Goal: Consume media (video, audio)

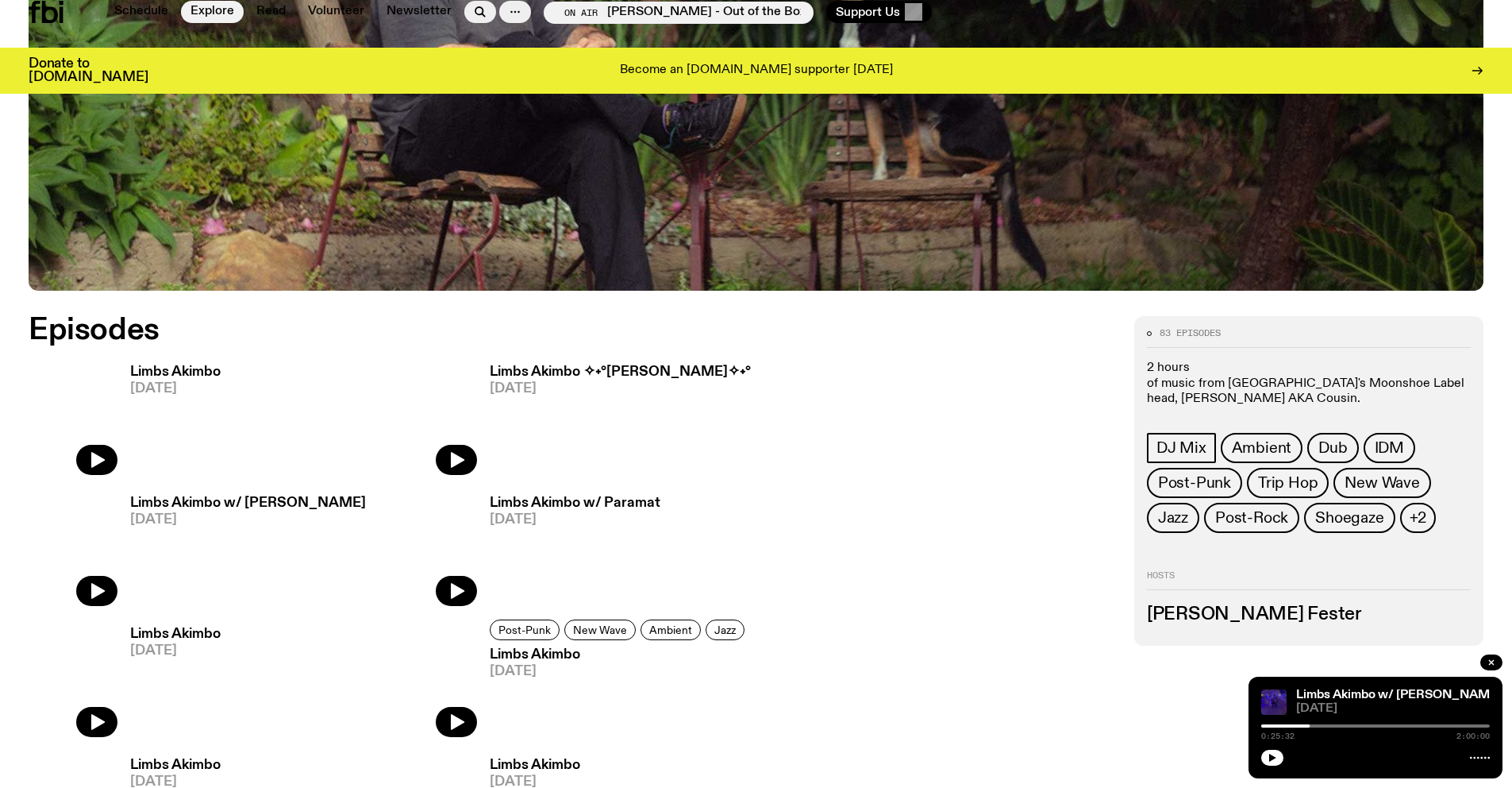
scroll to position [754, 0]
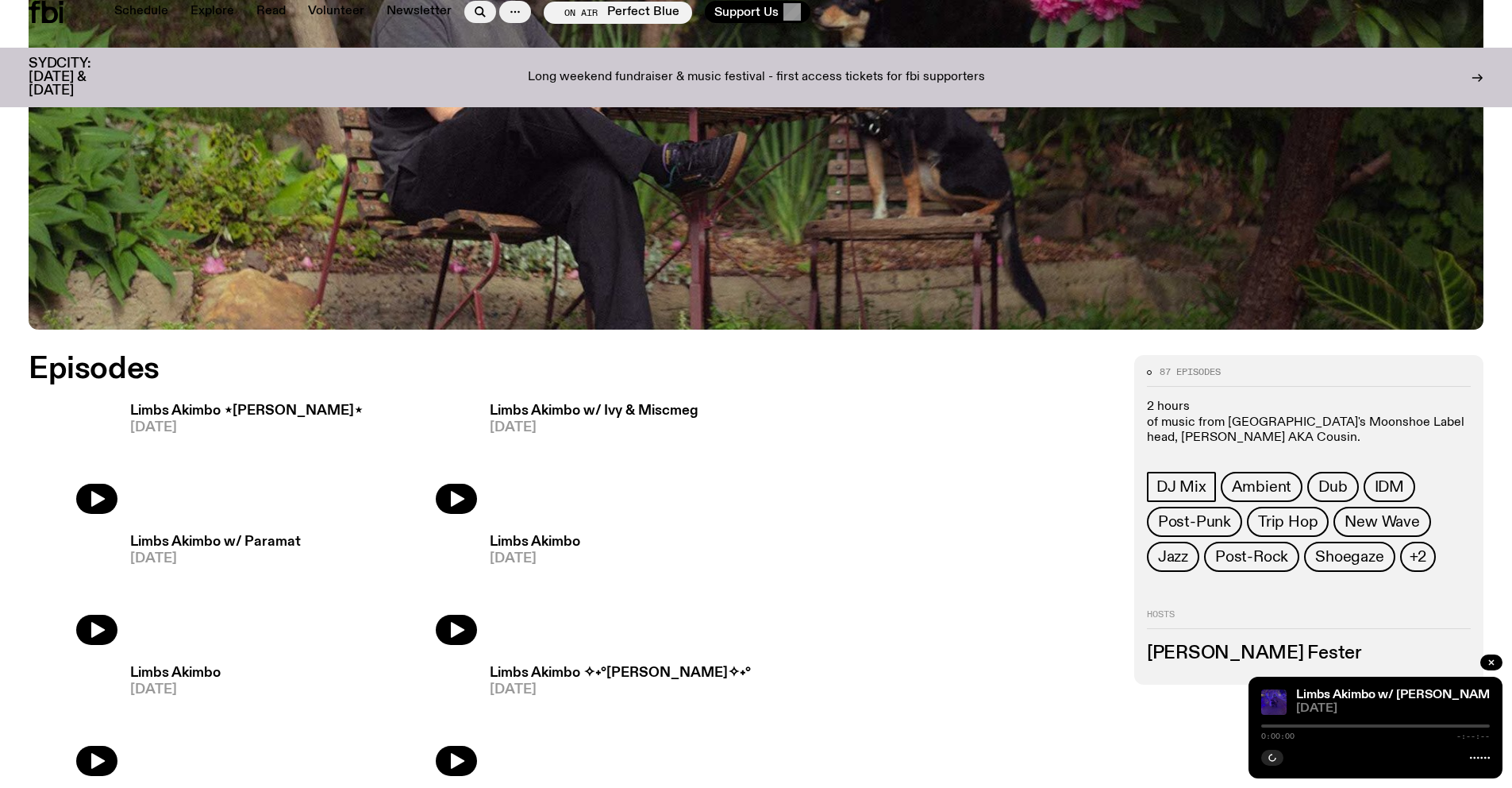
scroll to position [715, 0]
click at [97, 501] on img at bounding box center [73, 455] width 89 height 118
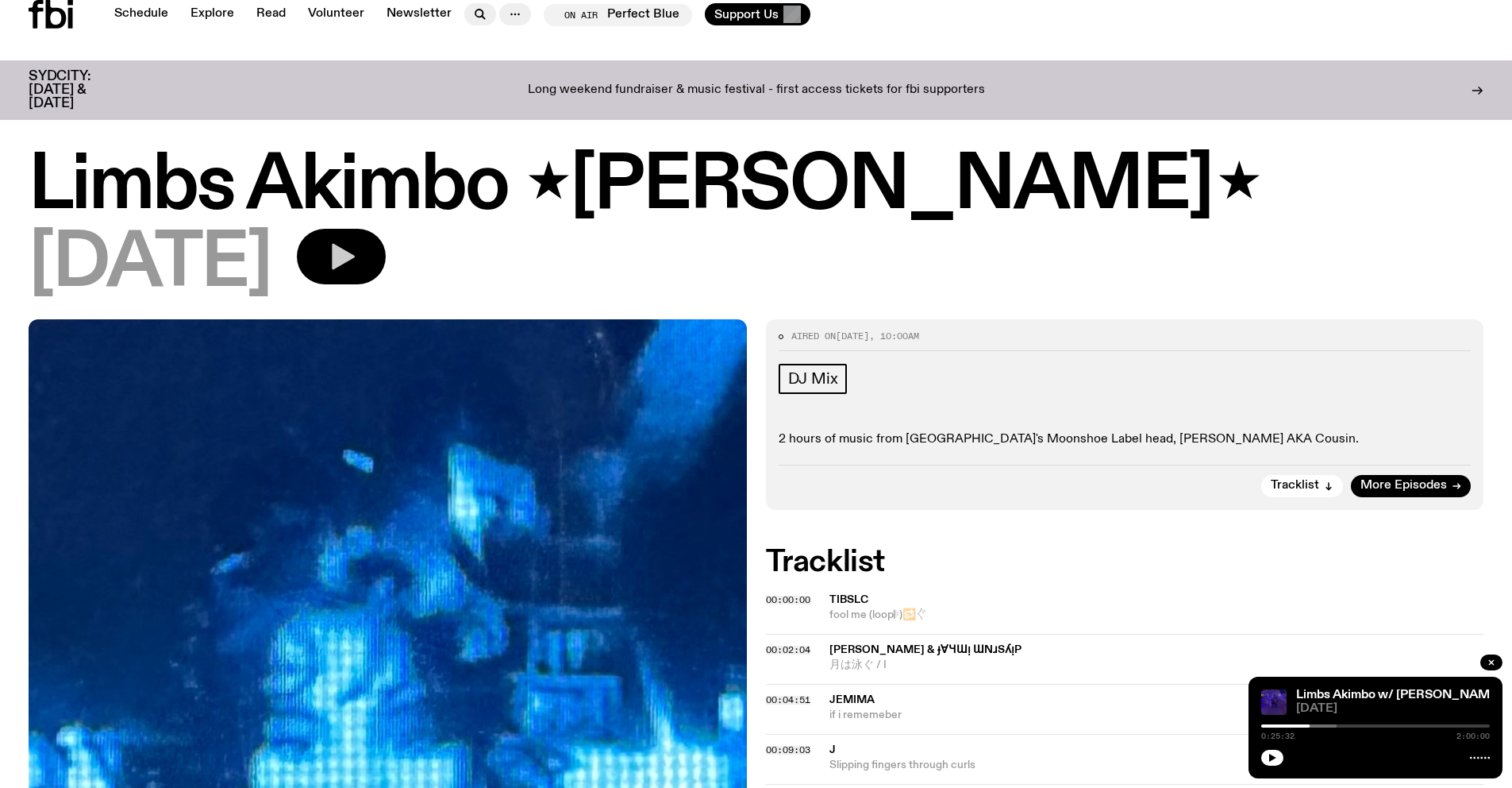
click at [355, 256] on icon "button" at bounding box center [343, 257] width 23 height 26
click at [1273, 761] on icon "button" at bounding box center [1272, 758] width 9 height 9
